Goal: Complete application form

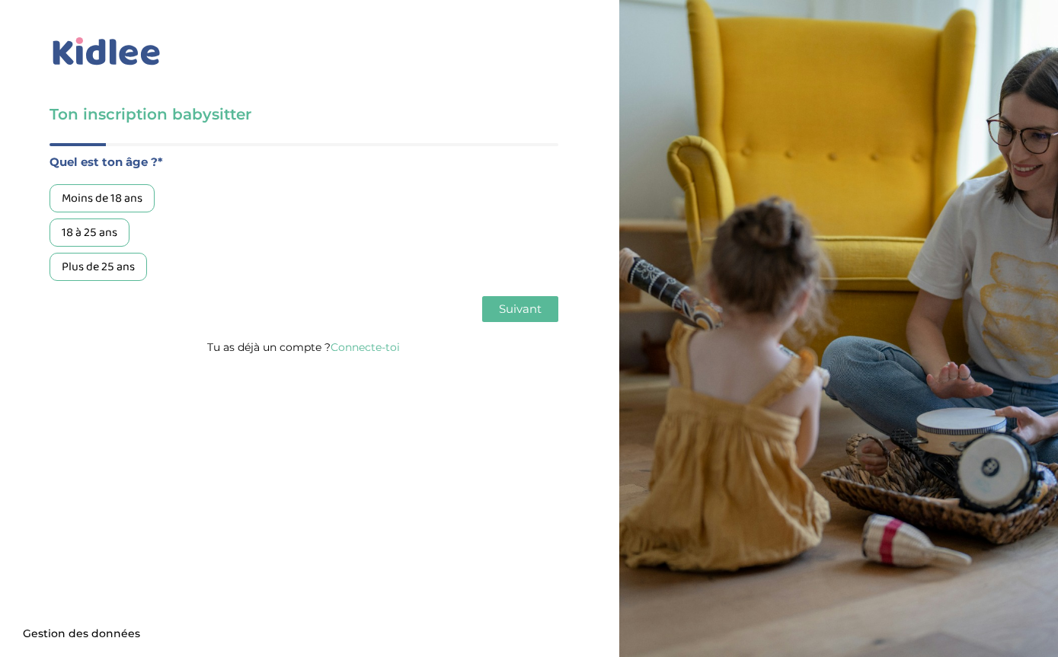
click at [71, 200] on div "Moins de 18 ans" at bounding box center [102, 198] width 105 height 28
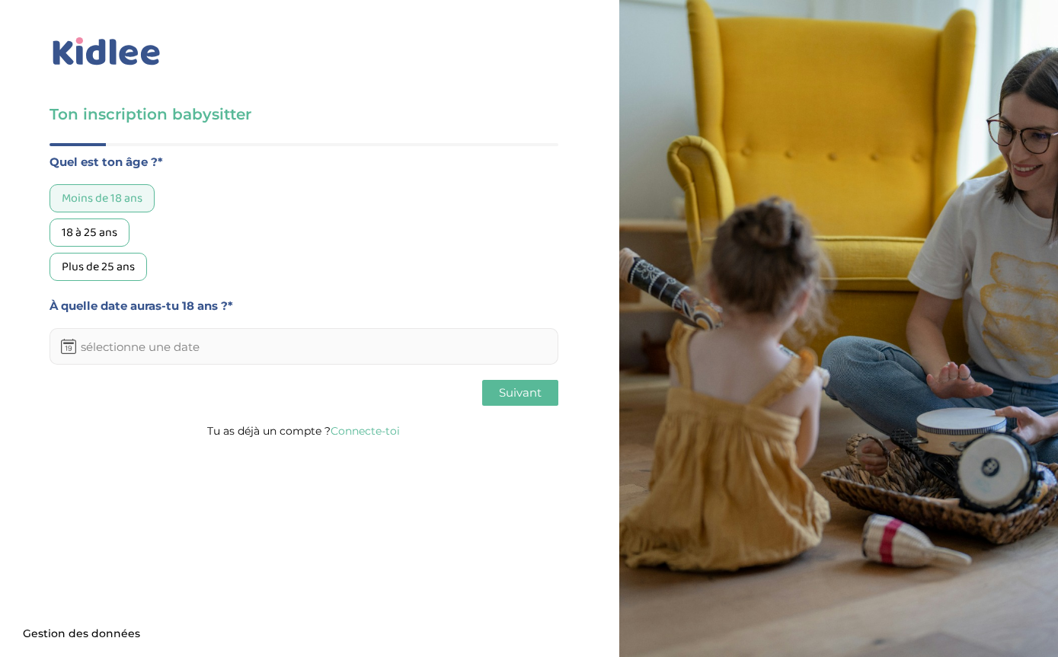
click at [90, 346] on input "text" at bounding box center [304, 346] width 509 height 37
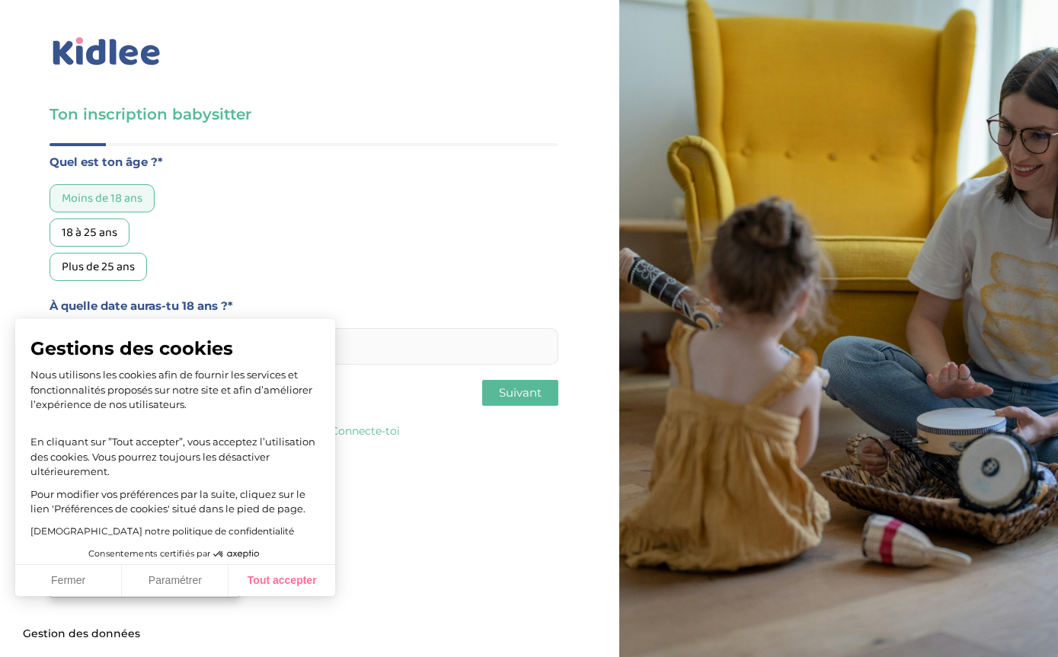
click at [257, 581] on button "Tout accepter" at bounding box center [282, 581] width 107 height 32
checkbox input "true"
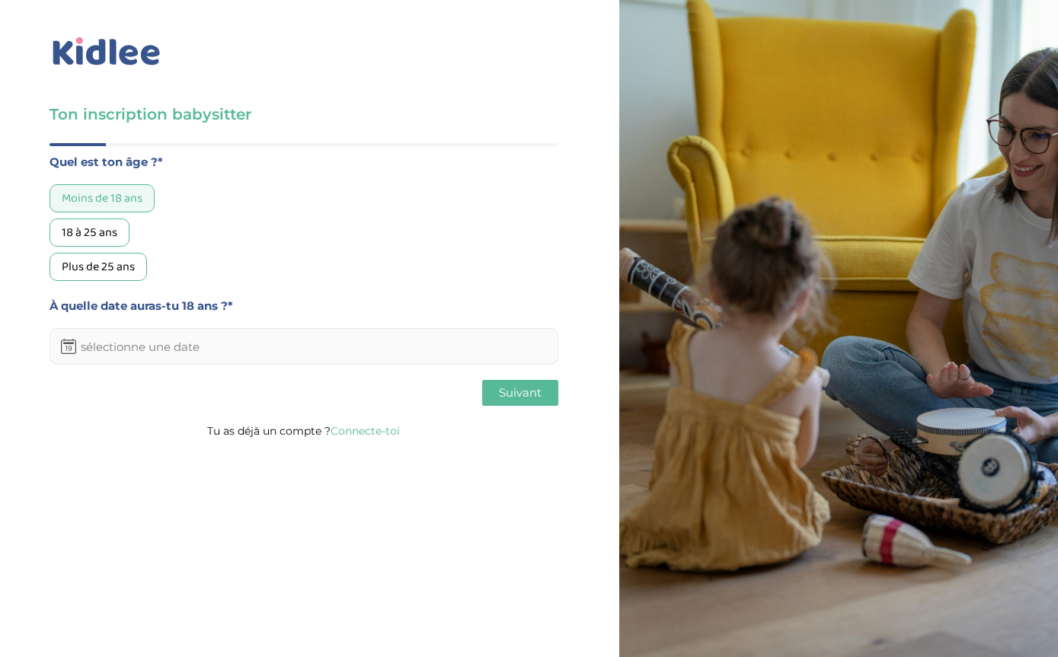
click at [104, 353] on input "text" at bounding box center [304, 346] width 509 height 37
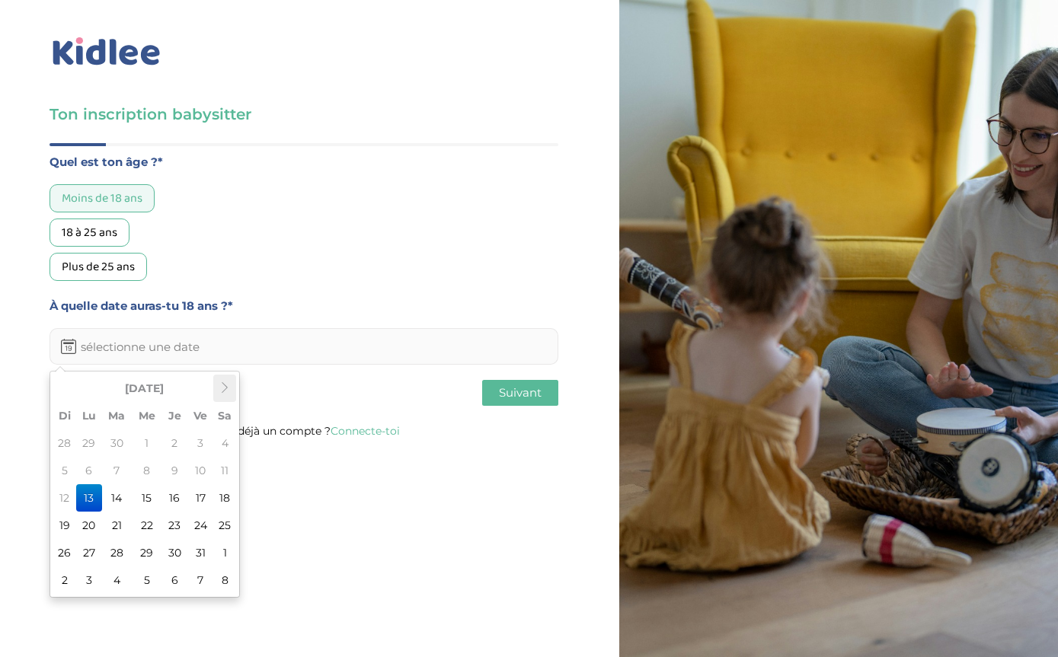
click at [222, 392] on icon at bounding box center [224, 387] width 11 height 11
click at [226, 387] on icon at bounding box center [224, 387] width 11 height 11
click at [222, 387] on icon at bounding box center [224, 387] width 11 height 11
click at [219, 388] on icon at bounding box center [224, 387] width 11 height 11
click at [214, 390] on th at bounding box center [224, 388] width 23 height 27
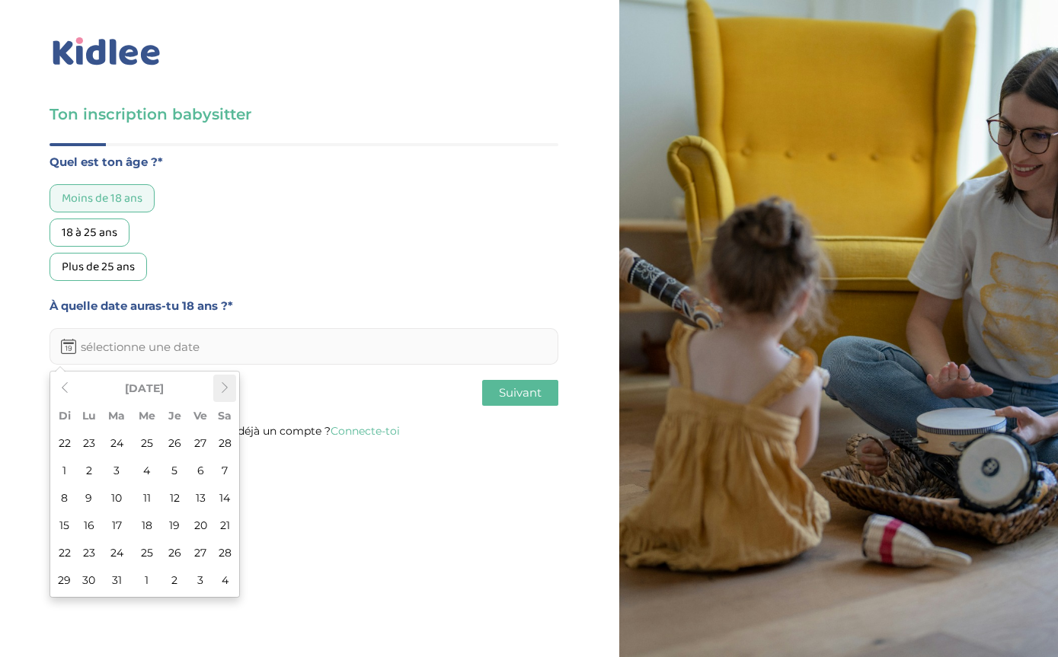
click at [224, 388] on icon at bounding box center [224, 387] width 11 height 11
click at [229, 392] on th at bounding box center [224, 388] width 23 height 27
click at [224, 383] on icon at bounding box center [224, 387] width 11 height 11
click at [223, 386] on icon at bounding box center [224, 387] width 11 height 11
click at [223, 387] on icon at bounding box center [224, 387] width 11 height 11
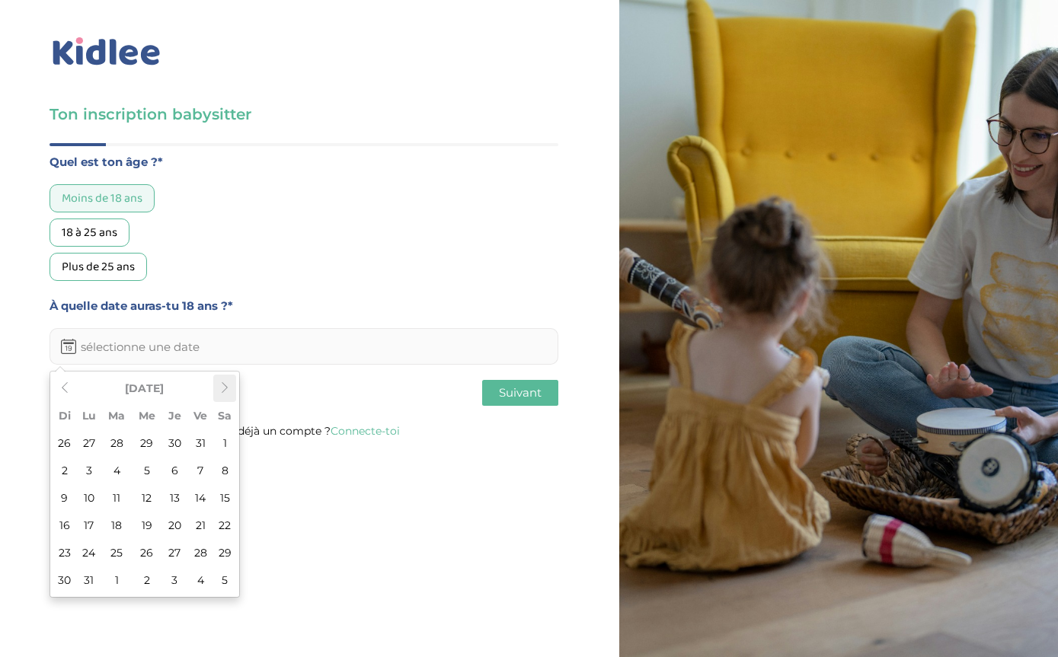
click at [220, 388] on icon at bounding box center [224, 387] width 11 height 11
click at [226, 389] on icon at bounding box center [224, 387] width 11 height 11
click at [224, 388] on icon at bounding box center [224, 387] width 11 height 11
click at [221, 391] on icon at bounding box center [224, 387] width 11 height 11
click at [222, 387] on icon at bounding box center [224, 387] width 11 height 11
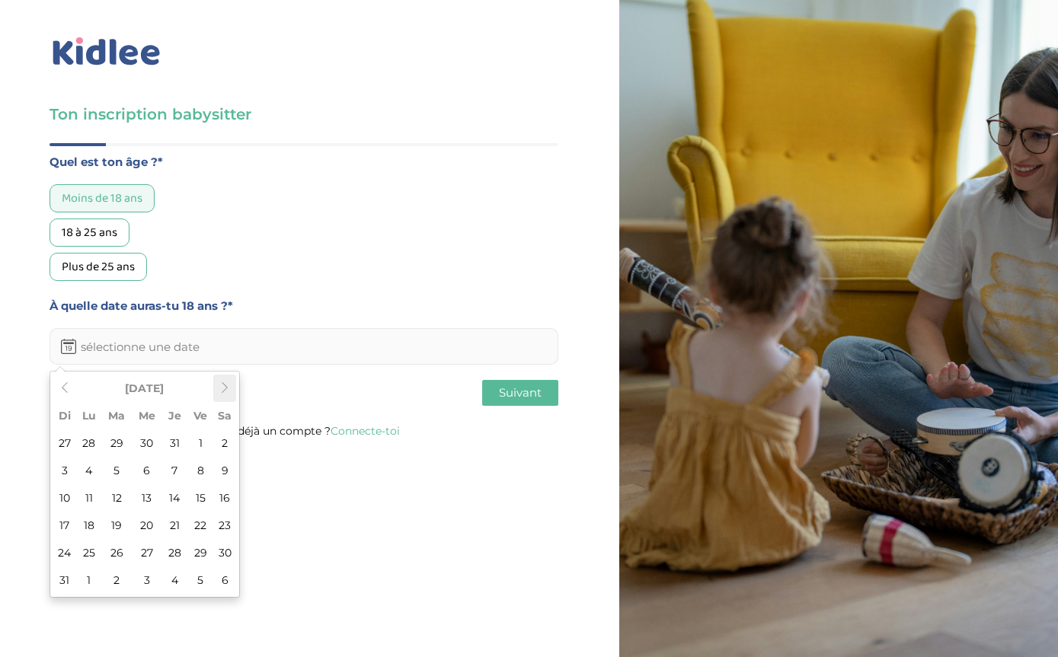
click at [222, 388] on icon at bounding box center [224, 387] width 11 height 11
click at [222, 389] on icon at bounding box center [224, 387] width 11 height 11
click at [222, 385] on icon at bounding box center [224, 387] width 11 height 11
click at [221, 392] on icon at bounding box center [224, 387] width 11 height 11
click at [226, 382] on icon at bounding box center [224, 387] width 11 height 11
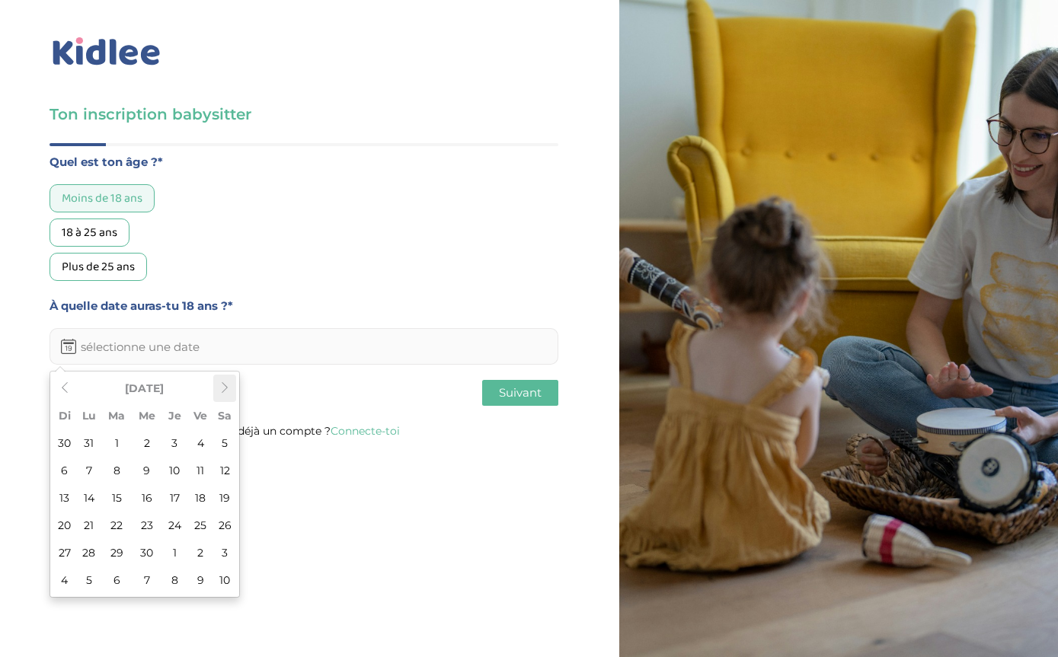
click at [221, 392] on icon at bounding box center [224, 387] width 11 height 11
click at [215, 382] on th at bounding box center [224, 388] width 23 height 27
click at [215, 385] on th at bounding box center [224, 388] width 23 height 27
click at [216, 387] on th at bounding box center [224, 388] width 23 height 27
click at [215, 387] on th at bounding box center [224, 388] width 23 height 27
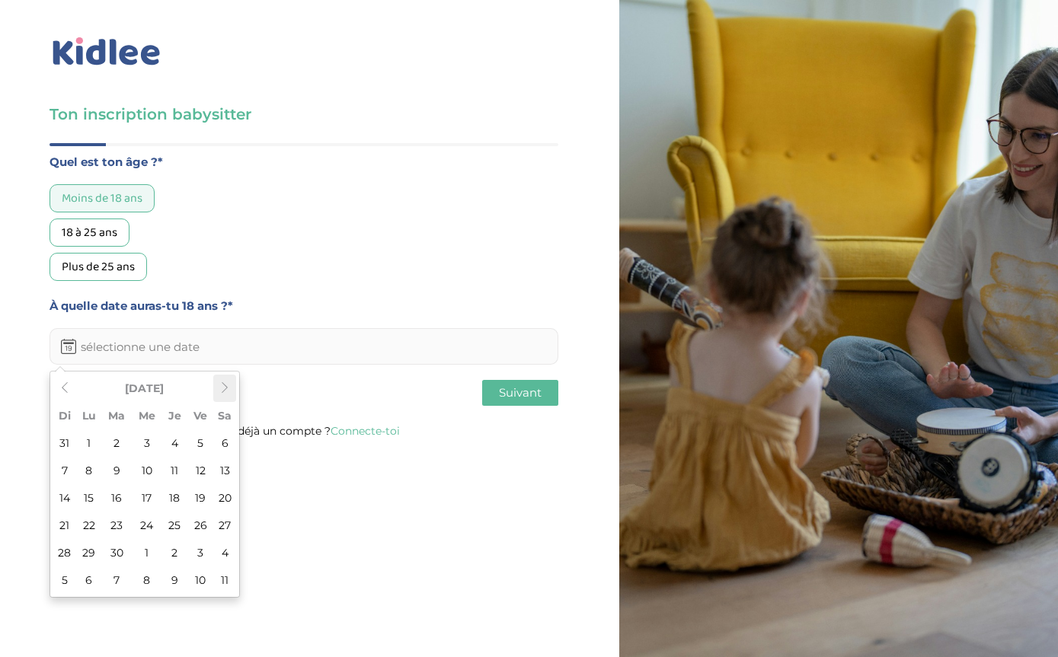
click at [221, 387] on icon at bounding box center [224, 387] width 11 height 11
click at [221, 385] on icon at bounding box center [224, 387] width 11 height 11
click at [219, 385] on icon at bounding box center [224, 387] width 11 height 11
click at [219, 383] on icon at bounding box center [224, 387] width 11 height 11
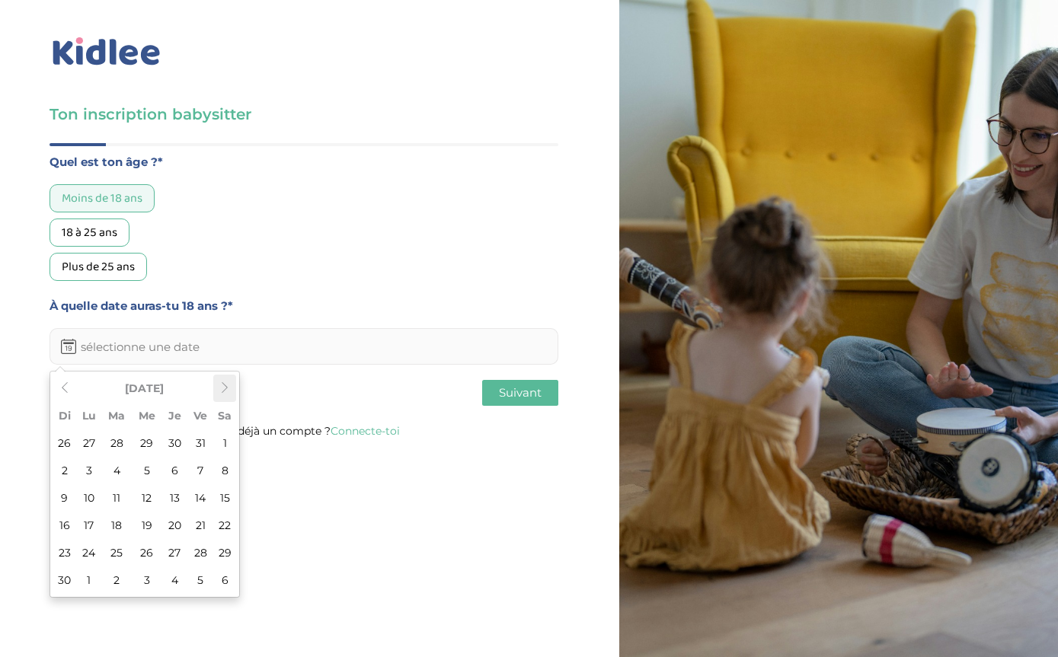
click at [223, 387] on icon at bounding box center [224, 387] width 11 height 11
click at [220, 388] on icon at bounding box center [224, 387] width 11 height 11
click at [219, 386] on icon at bounding box center [224, 387] width 11 height 11
click at [224, 388] on icon at bounding box center [224, 387] width 11 height 11
click at [222, 385] on icon at bounding box center [224, 387] width 11 height 11
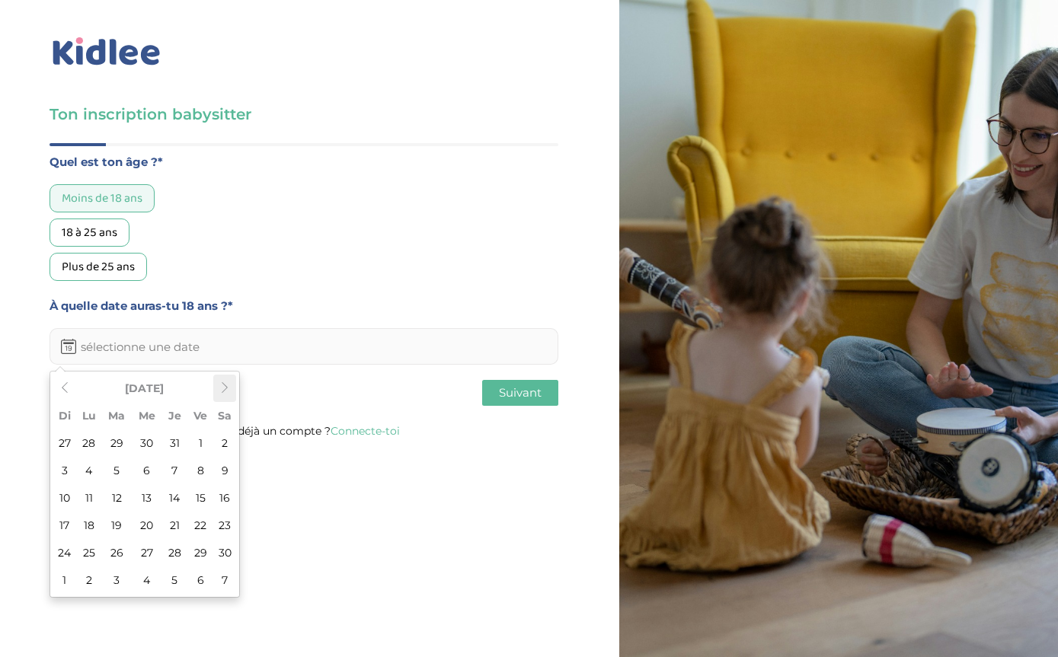
click at [222, 386] on icon at bounding box center [224, 387] width 11 height 11
click at [222, 384] on icon at bounding box center [224, 387] width 11 height 11
click at [224, 386] on icon at bounding box center [224, 387] width 11 height 11
click at [225, 387] on icon at bounding box center [224, 387] width 11 height 11
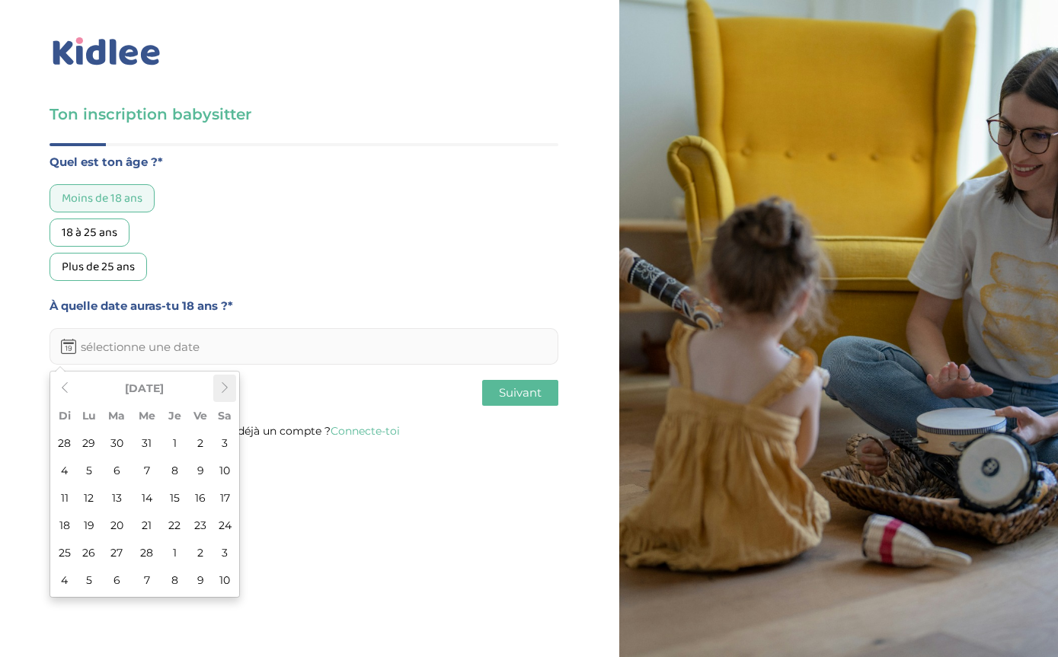
click at [232, 391] on th at bounding box center [224, 388] width 23 height 27
click at [225, 385] on icon at bounding box center [224, 387] width 11 height 11
click at [222, 387] on icon at bounding box center [224, 387] width 11 height 11
click at [219, 392] on icon at bounding box center [224, 387] width 11 height 11
click at [221, 389] on icon at bounding box center [224, 387] width 11 height 11
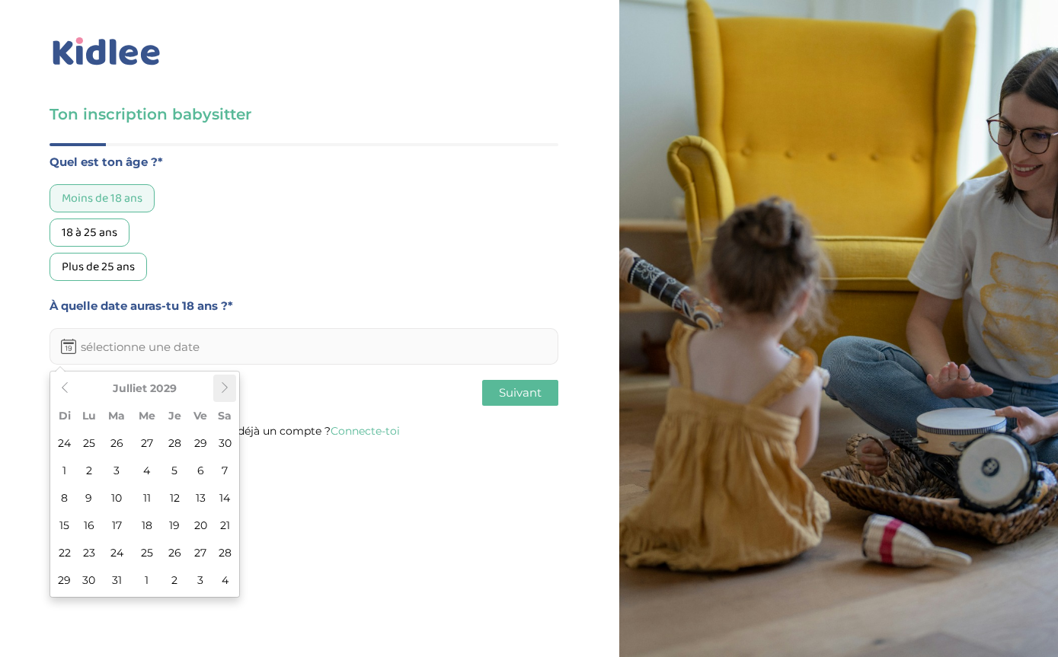
click at [222, 390] on icon at bounding box center [224, 387] width 11 height 11
click at [216, 392] on th at bounding box center [224, 388] width 23 height 27
click at [219, 383] on icon at bounding box center [224, 387] width 11 height 11
click at [222, 386] on icon at bounding box center [224, 387] width 11 height 11
click at [220, 389] on icon at bounding box center [224, 387] width 11 height 11
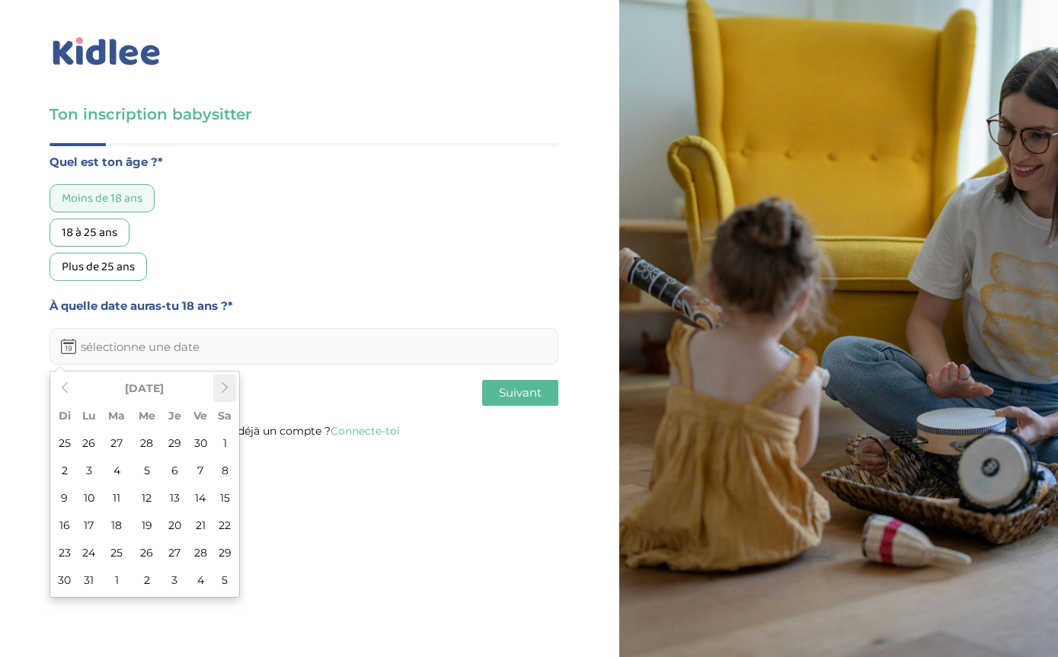
click at [225, 384] on icon at bounding box center [224, 387] width 11 height 11
click at [222, 382] on icon at bounding box center [224, 387] width 11 height 11
click at [221, 385] on icon at bounding box center [224, 387] width 11 height 11
click at [220, 389] on icon at bounding box center [224, 387] width 11 height 11
click at [222, 390] on icon at bounding box center [224, 387] width 11 height 11
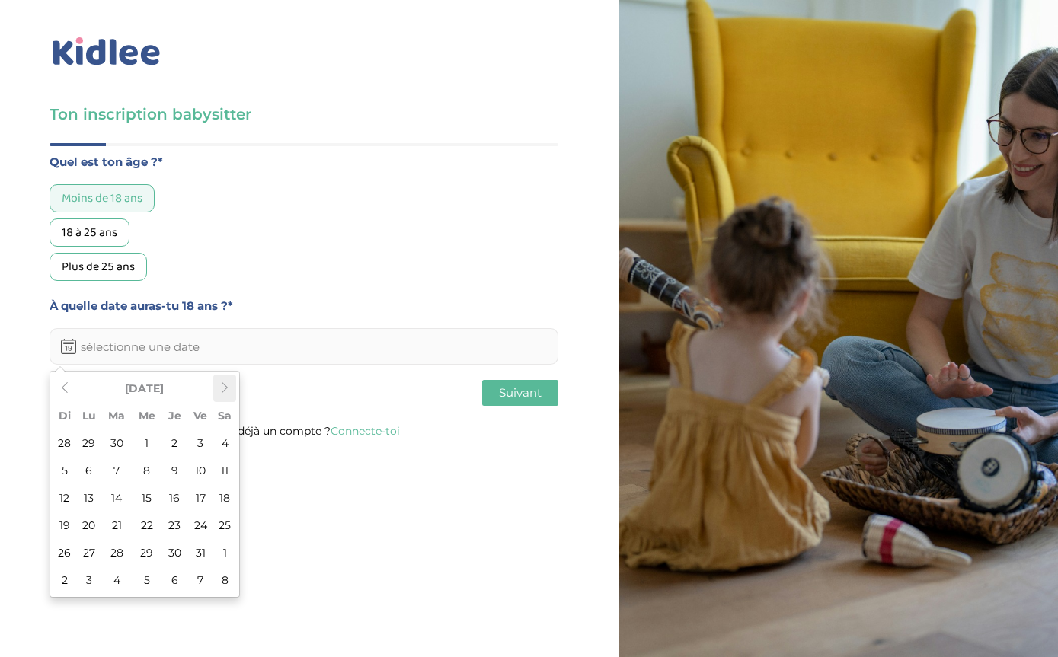
click at [221, 389] on icon at bounding box center [224, 387] width 11 height 11
click at [219, 384] on icon at bounding box center [224, 387] width 11 height 11
click at [219, 383] on icon at bounding box center [224, 387] width 11 height 11
click at [221, 385] on icon at bounding box center [224, 387] width 11 height 11
click at [219, 387] on icon at bounding box center [224, 387] width 11 height 11
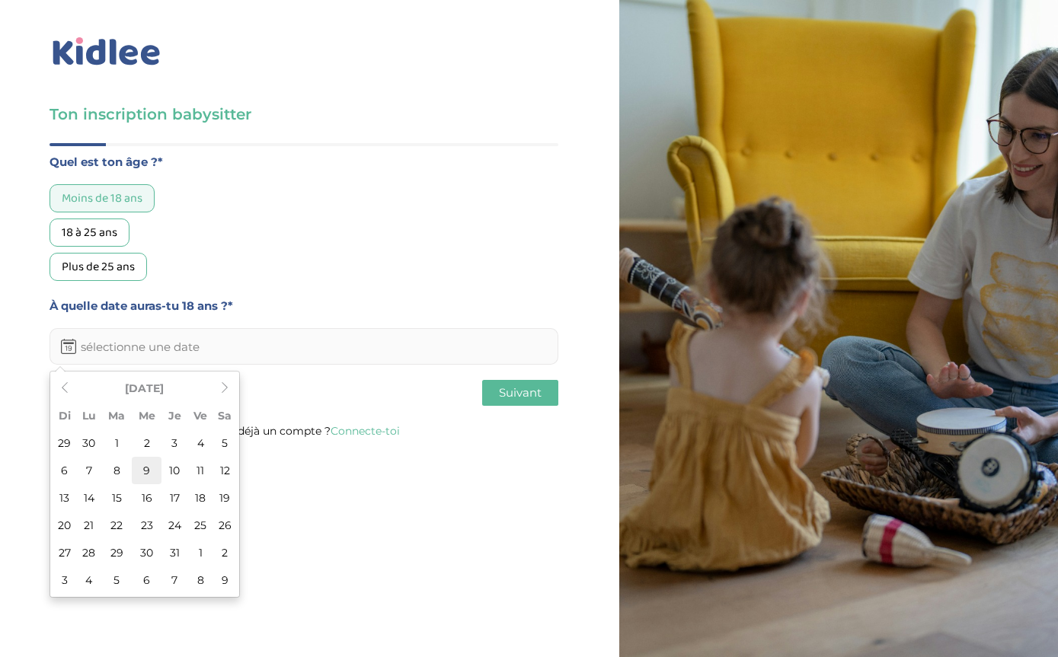
click at [144, 465] on td "9" at bounding box center [147, 470] width 30 height 27
type input "[DATE]"
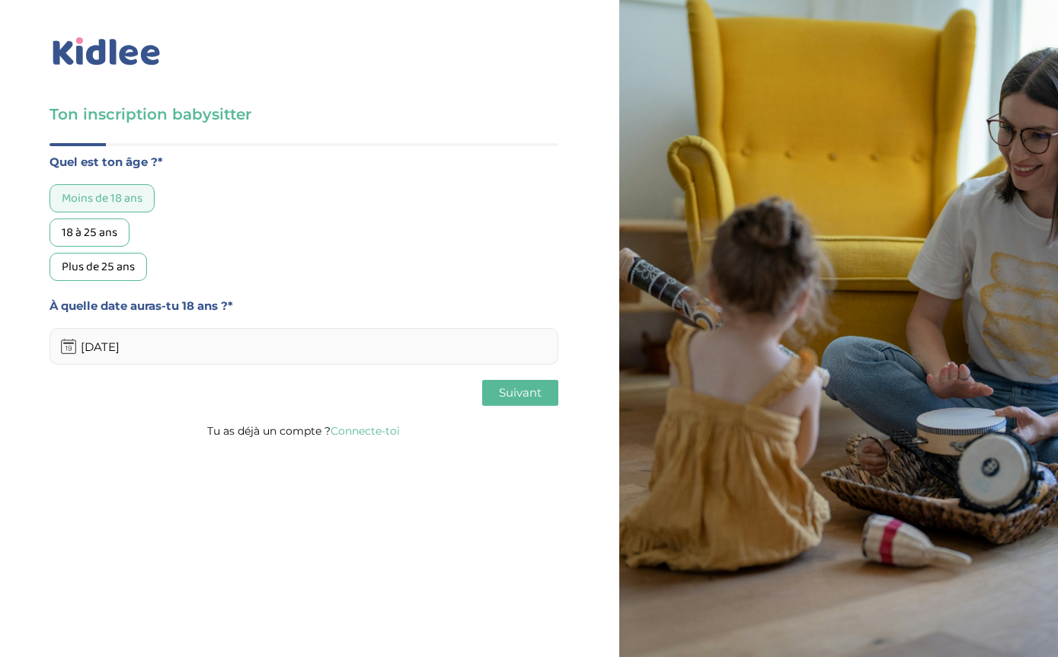
click at [537, 400] on span "Suivant" at bounding box center [520, 392] width 43 height 14
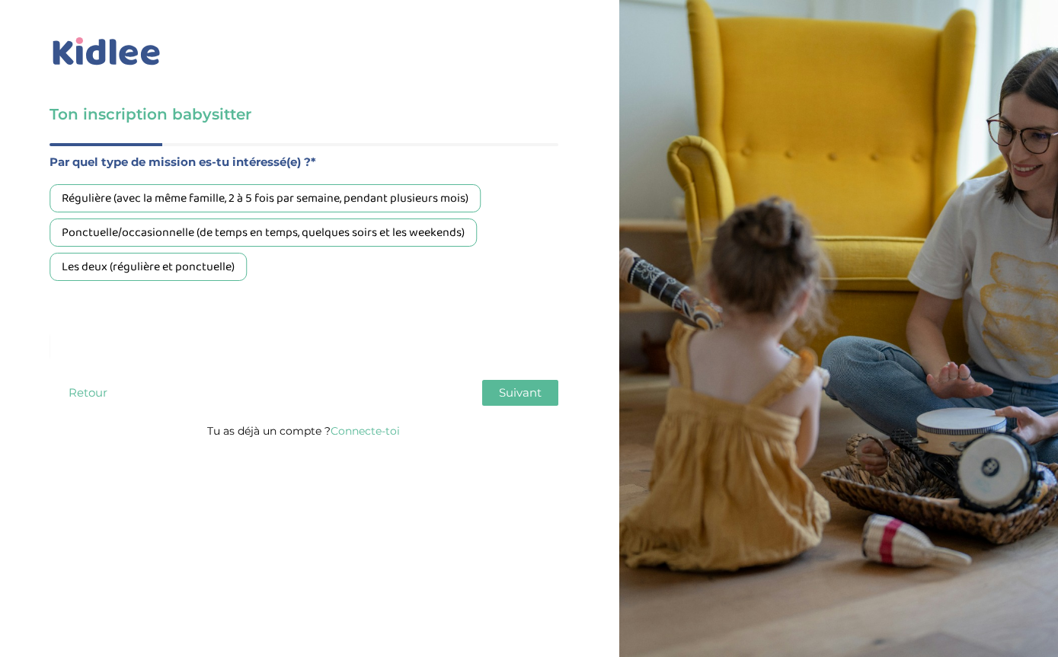
click at [75, 241] on div "Ponctuelle/occasionnelle (de temps en temps, quelques soirs et les weekends)" at bounding box center [263, 233] width 427 height 28
click at [522, 392] on span "Suivant" at bounding box center [520, 392] width 43 height 14
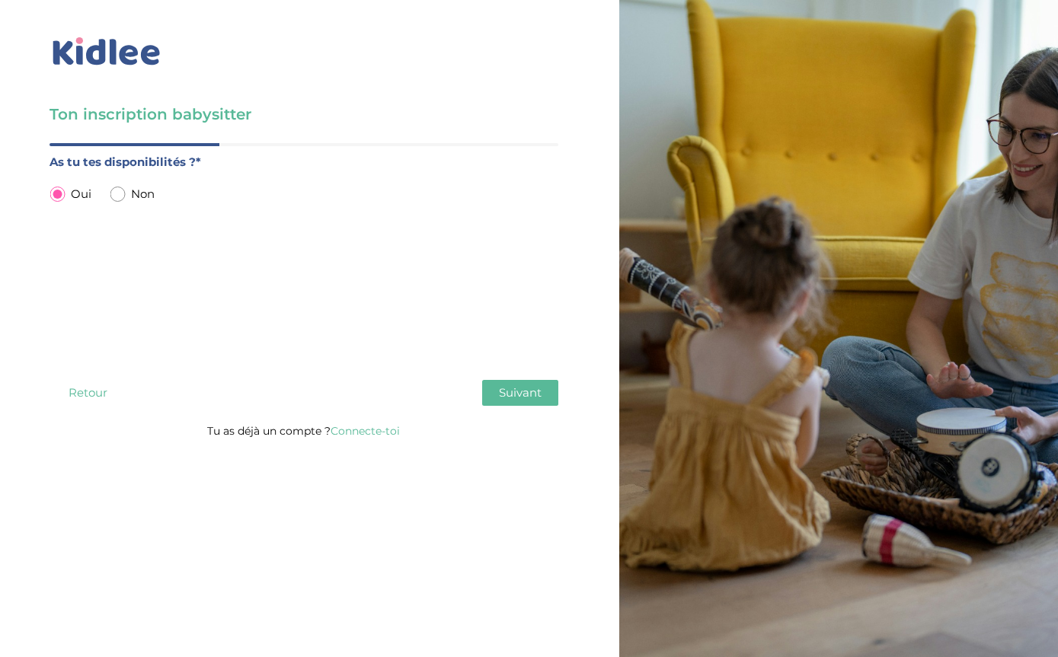
click at [533, 395] on span "Suivant" at bounding box center [520, 392] width 43 height 14
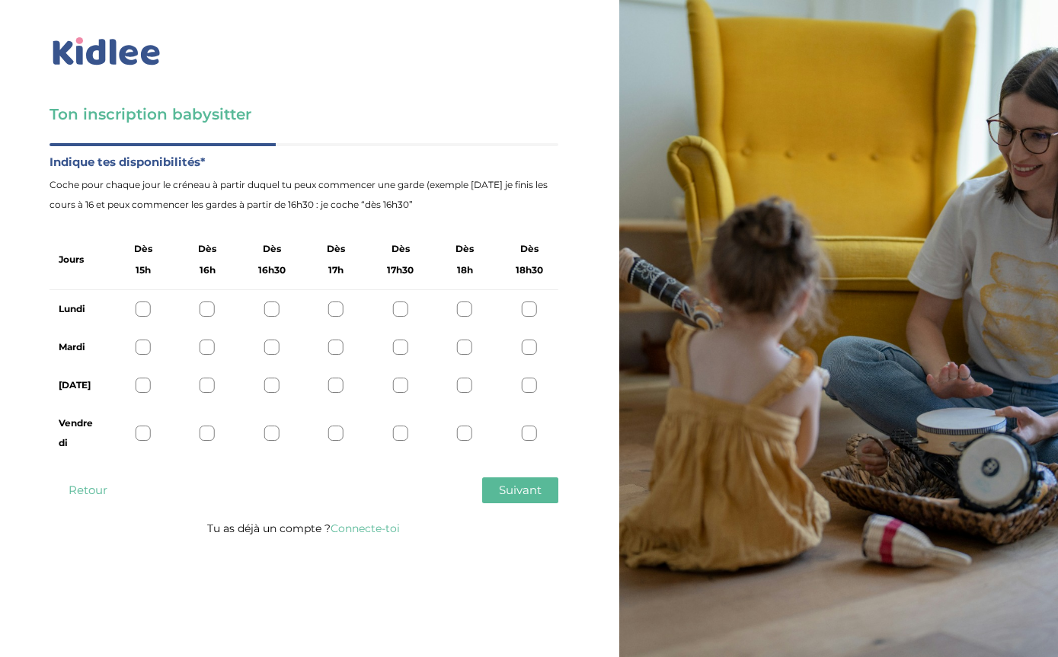
click at [281, 426] on div "Vendredi" at bounding box center [304, 434] width 509 height 58
click at [277, 427] on div at bounding box center [271, 433] width 15 height 15
click at [512, 485] on span "Suivant" at bounding box center [520, 490] width 43 height 14
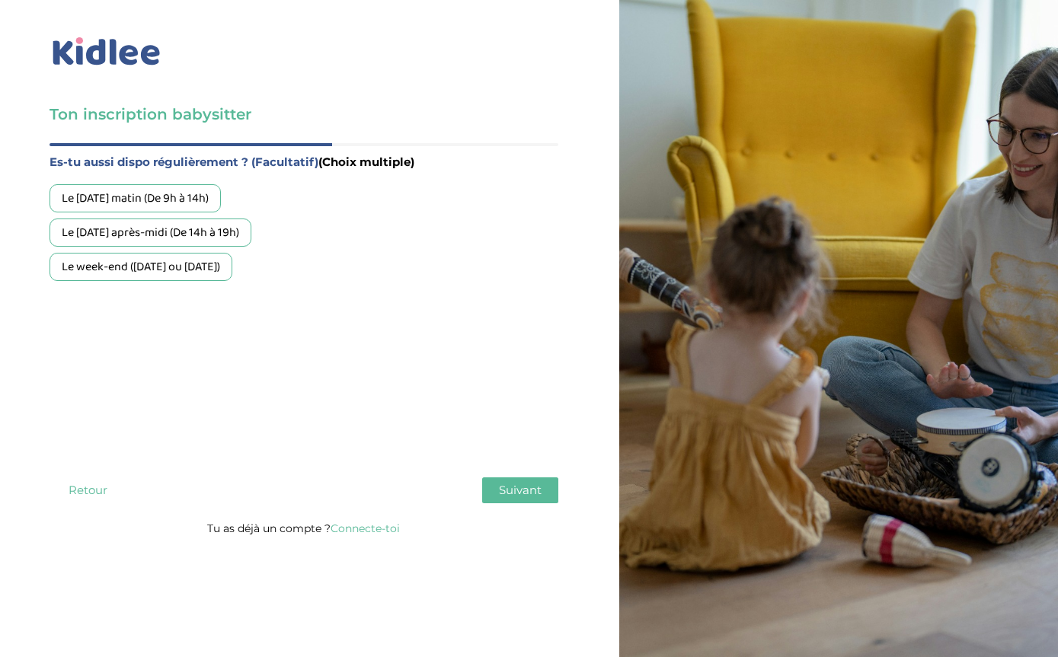
click at [77, 263] on div "Le week-end ([DATE] ou [DATE])" at bounding box center [141, 267] width 183 height 28
click at [529, 487] on span "Suivant" at bounding box center [520, 490] width 43 height 14
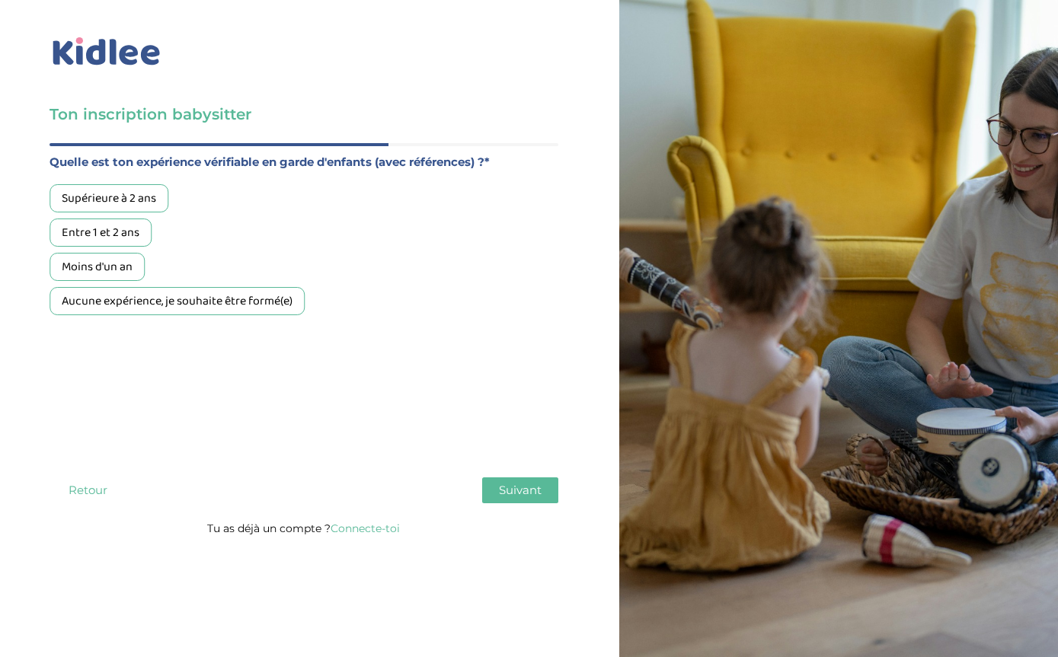
click at [97, 299] on div "Aucune expérience, je souhaite être formé(e)" at bounding box center [177, 301] width 255 height 28
click at [528, 481] on button "Suivant" at bounding box center [520, 491] width 76 height 26
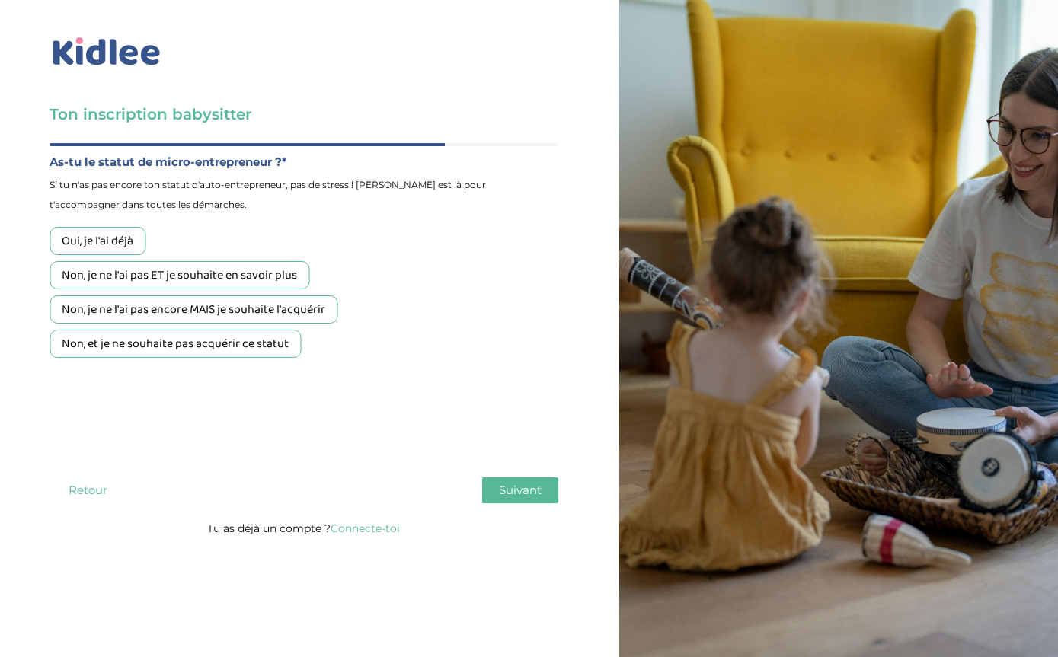
click at [53, 310] on div "Non, je ne l'ai pas encore MAIS je souhaite l'acquérir" at bounding box center [194, 310] width 288 height 28
click at [523, 491] on span "Suivant" at bounding box center [520, 490] width 43 height 14
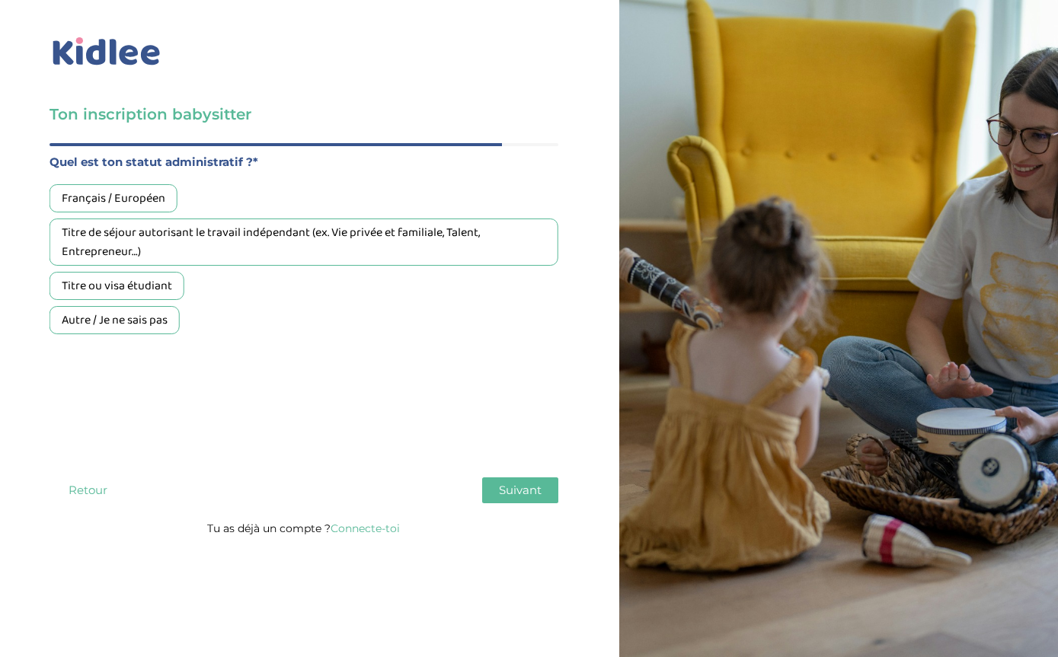
click at [72, 197] on div "Français / Européen" at bounding box center [114, 198] width 128 height 28
click at [518, 488] on span "Suivant" at bounding box center [520, 490] width 43 height 14
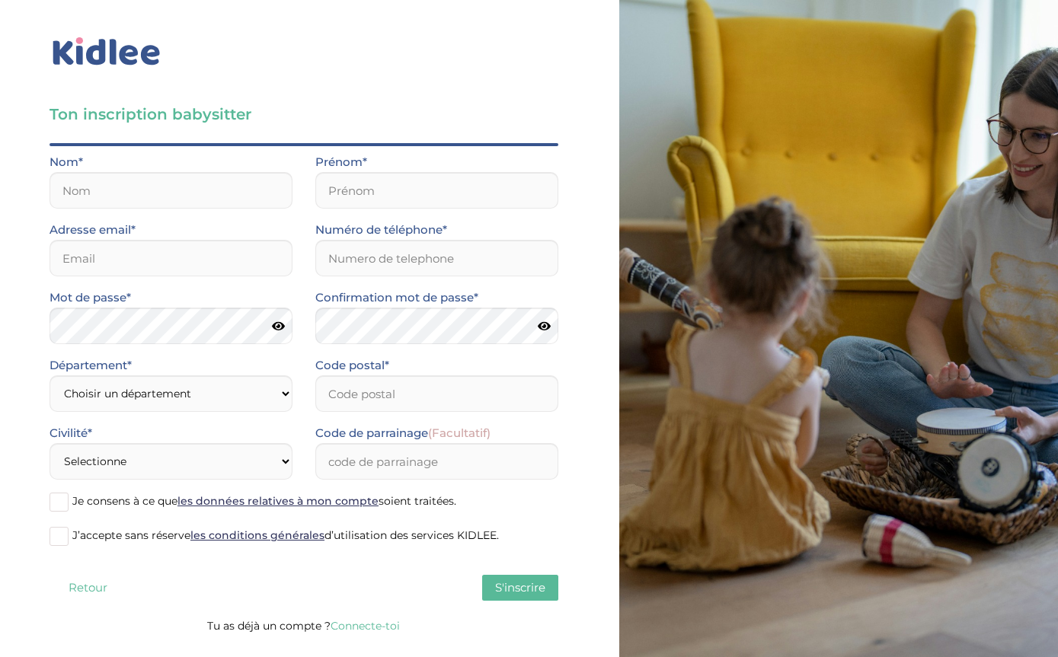
scroll to position [49, 0]
click at [60, 172] on input "text" at bounding box center [171, 190] width 243 height 37
type input "S"
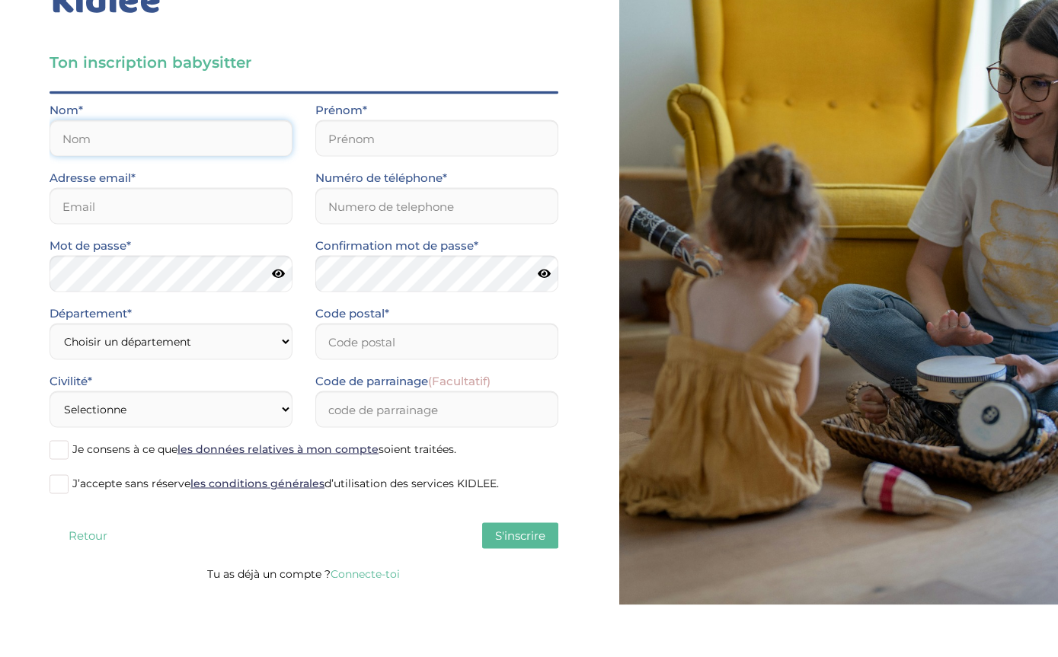
scroll to position [0, 0]
